Goal: Information Seeking & Learning: Learn about a topic

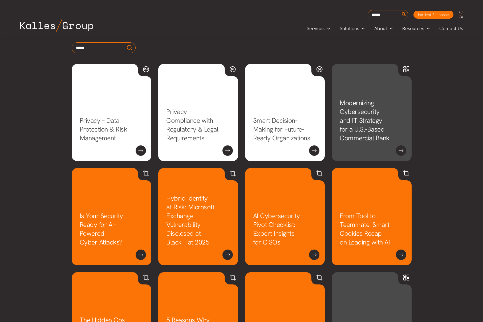
scroll to position [276, 0]
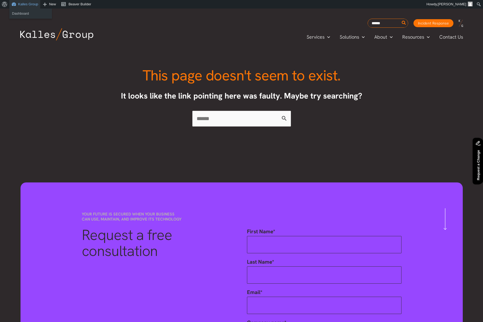
click at [29, 4] on link "Kalles Group" at bounding box center [24, 4] width 31 height 9
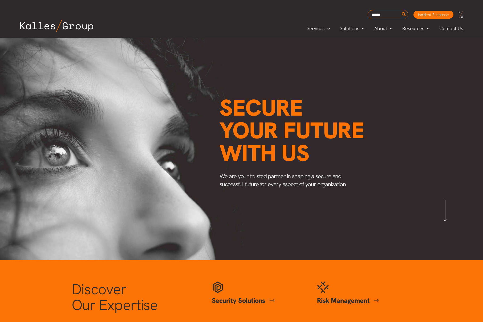
scroll to position [0, 637]
click at [415, 51] on span "Insights" at bounding box center [411, 53] width 16 height 6
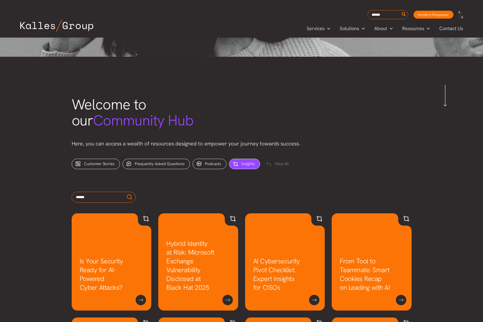
scroll to position [171, 0]
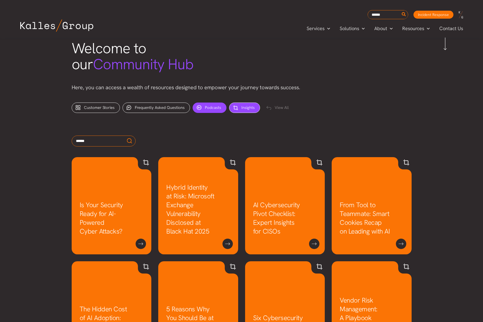
click at [212, 107] on span "Podcasts" at bounding box center [213, 107] width 16 height 5
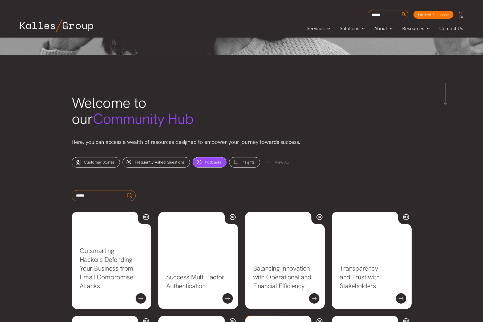
scroll to position [136, 0]
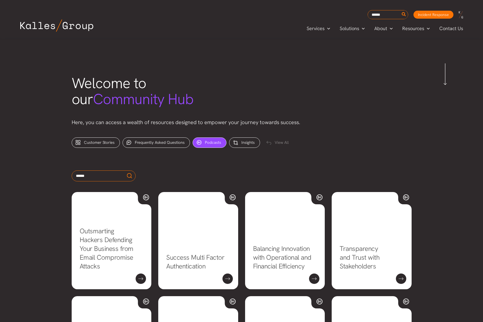
click at [71, 221] on div "Outsmarting Hackers Defending Your Business from Email Compromise Attacks" at bounding box center [111, 244] width 87 height 104
drag, startPoint x: 97, startPoint y: 226, endPoint x: 102, endPoint y: 225, distance: 5.4
click at [97, 227] on link "Outsmarting Hackers Defending Your Business from Email Compromise Attacks" at bounding box center [107, 249] width 54 height 44
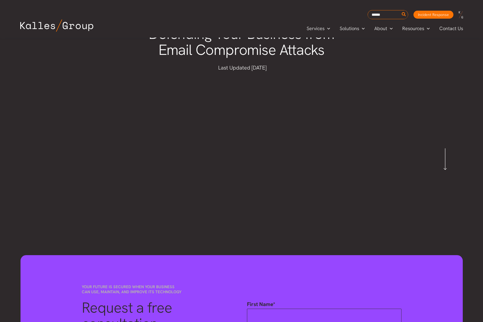
scroll to position [62, 0]
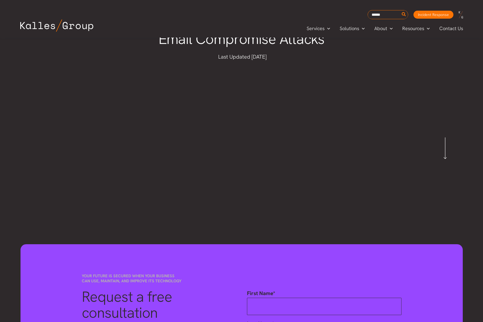
click at [419, 148] on div "Outsmarting Hackers Defending Your Business from Email Compromise Attacks Last …" at bounding box center [241, 92] width 483 height 234
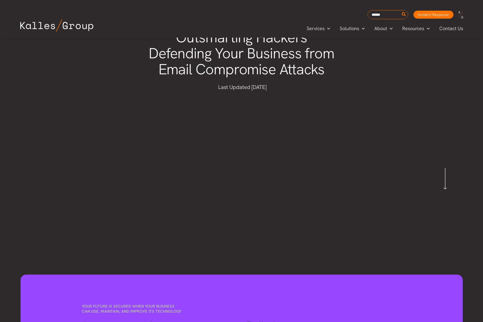
scroll to position [0, 0]
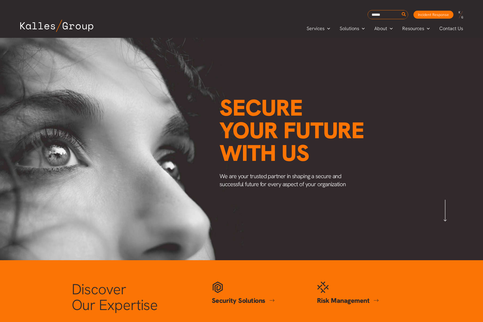
scroll to position [0, 637]
click at [410, 53] on span "Insights" at bounding box center [411, 53] width 16 height 6
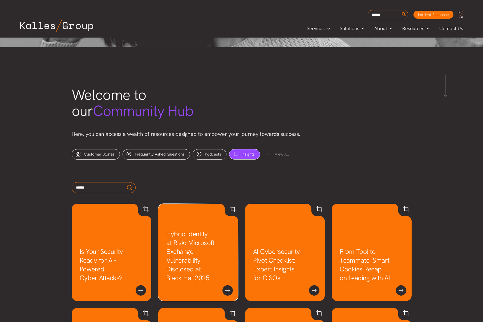
scroll to position [153, 0]
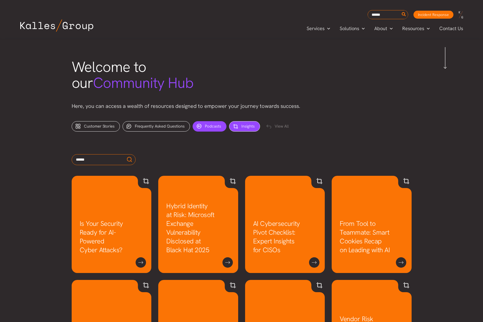
click at [214, 130] on div "Podcasts (10)" at bounding box center [210, 126] width 34 height 10
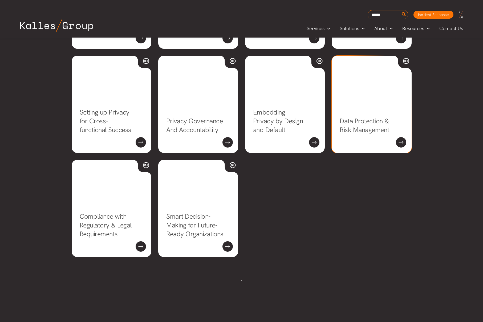
scroll to position [381, 0]
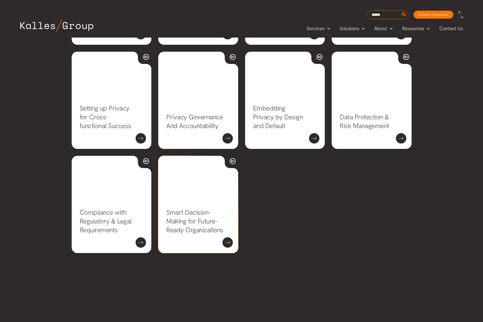
drag, startPoint x: 212, startPoint y: 228, endPoint x: 226, endPoint y: 224, distance: 14.6
click at [212, 228] on link "Smart Decision-Making for Future-Ready Organizations" at bounding box center [194, 221] width 57 height 26
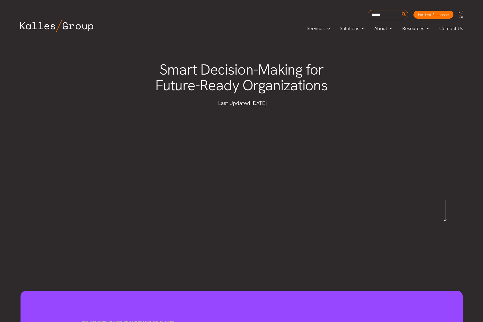
drag, startPoint x: 160, startPoint y: 68, endPoint x: 335, endPoint y: 88, distance: 176.0
click at [335, 88] on h1 "Smart Decision-Making for Future-Ready Organizations" at bounding box center [241, 78] width 202 height 32
copy h1 "Smart Decision-Making for Future-Ready Organizations"
